Goal: Information Seeking & Learning: Learn about a topic

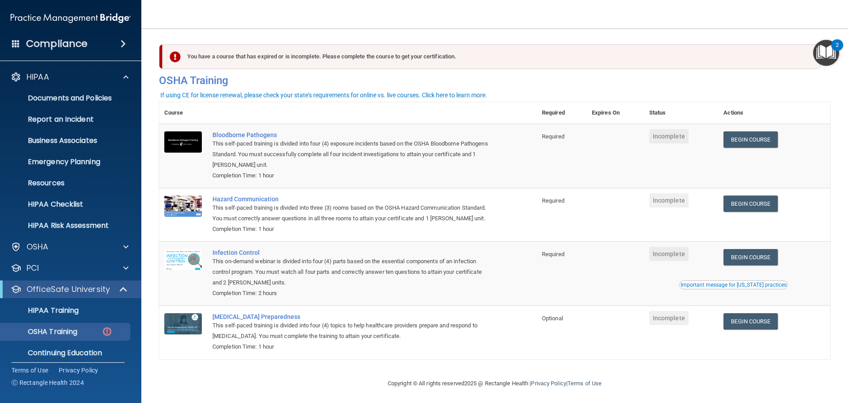
click at [828, 51] on img "Open Resource Center, 2 new notifications" at bounding box center [827, 53] width 26 height 26
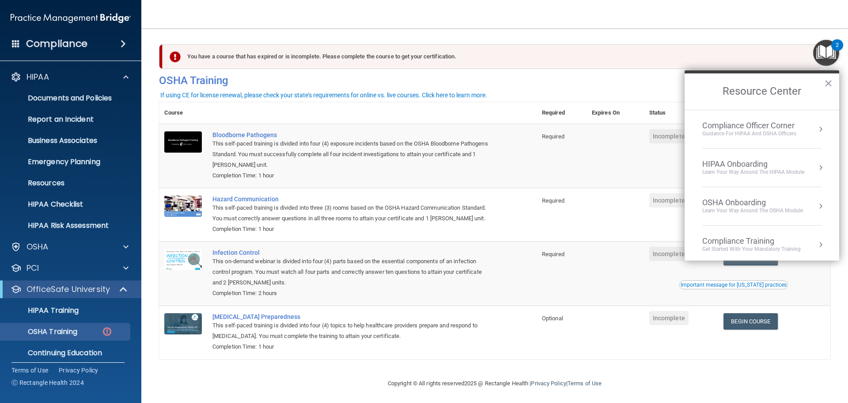
click at [700, 52] on div "You have a course that has expired or is incomplete. Please complete the course…" at bounding box center [492, 56] width 658 height 25
click at [829, 79] on button "×" at bounding box center [829, 83] width 8 height 14
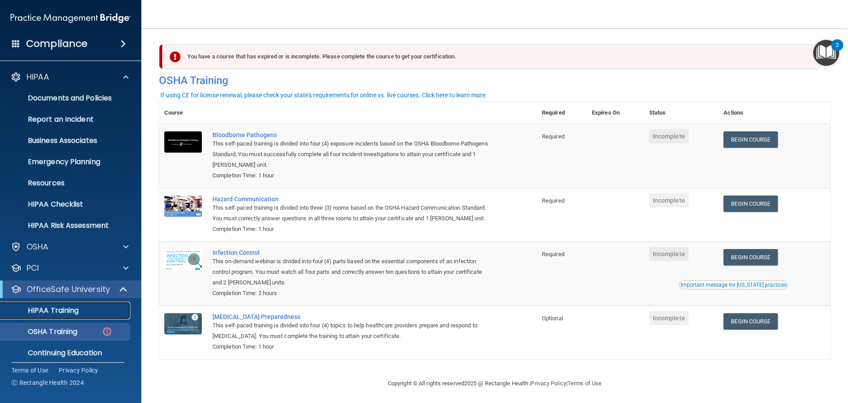
click at [64, 311] on p "HIPAA Training" at bounding box center [42, 310] width 73 height 9
